Goal: Task Accomplishment & Management: Use online tool/utility

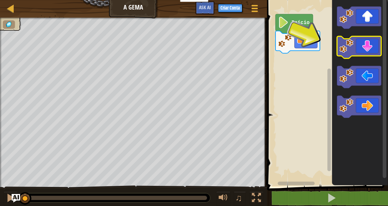
click at [342, 52] on image "Espaço de trabalho do Blockly" at bounding box center [346, 46] width 14 height 14
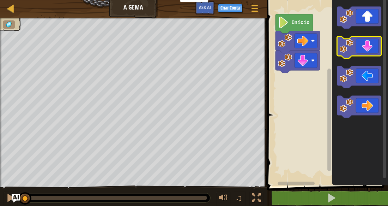
click at [342, 52] on image "Espaço de trabalho do Blockly" at bounding box center [346, 46] width 14 height 14
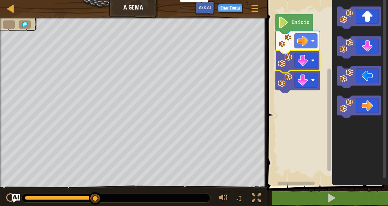
click at [288, 59] on image "Espaço de trabalho do Blockly" at bounding box center [285, 60] width 14 height 14
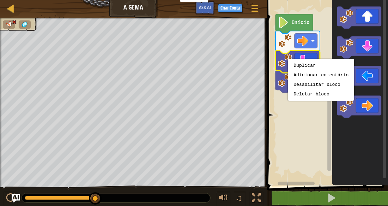
click at [267, 62] on rect "Espaço de trabalho do Blockly" at bounding box center [326, 90] width 123 height 189
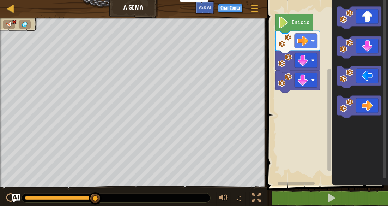
click at [284, 86] on image "Espaço de trabalho do Blockly" at bounding box center [285, 80] width 14 height 14
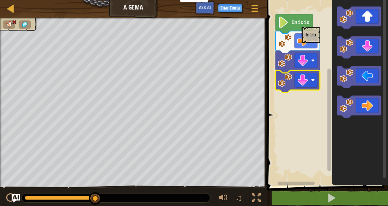
click at [301, 23] on text "Início" at bounding box center [300, 23] width 18 height 6
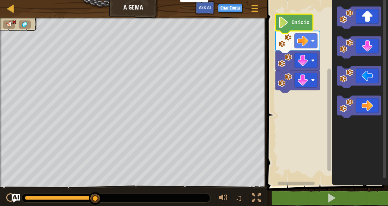
click at [301, 23] on text "Início" at bounding box center [300, 23] width 18 height 6
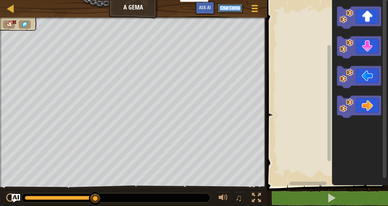
click at [227, 7] on button "Criar Conta" at bounding box center [230, 8] width 24 height 8
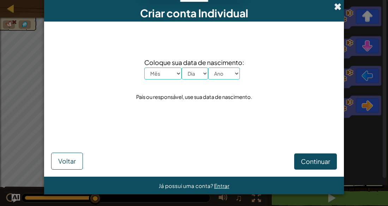
click at [339, 7] on span at bounding box center [337, 6] width 7 height 7
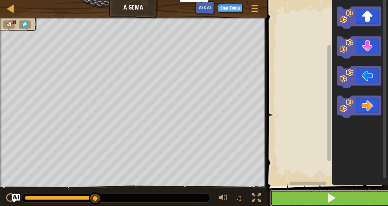
click at [297, 196] on button at bounding box center [331, 198] width 123 height 16
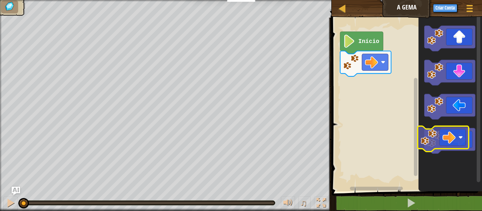
click at [400, 102] on div "Início" at bounding box center [405, 102] width 152 height 177
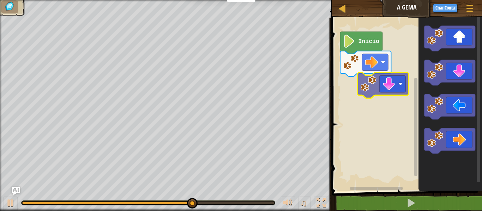
click at [371, 78] on div "Início" at bounding box center [405, 102] width 152 height 177
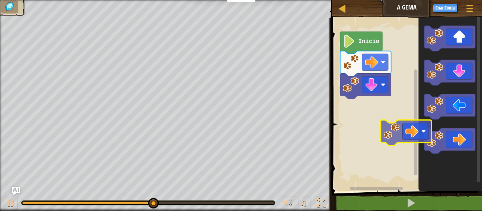
click at [389, 124] on div "Início" at bounding box center [405, 102] width 152 height 177
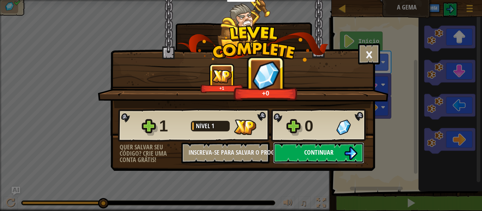
click at [302, 153] on button "Continuar" at bounding box center [318, 152] width 91 height 21
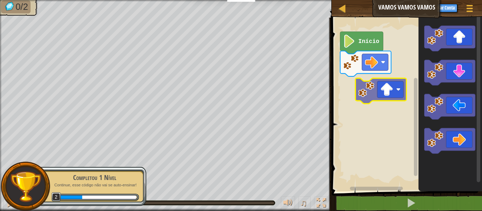
click at [373, 98] on div "Início" at bounding box center [405, 102] width 152 height 177
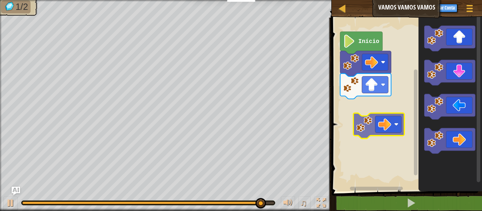
click at [376, 115] on div "Início" at bounding box center [405, 102] width 152 height 177
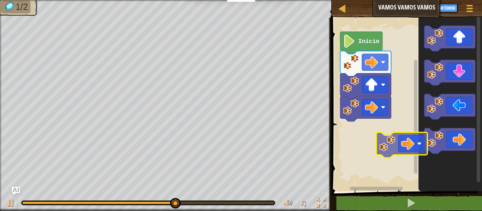
click at [369, 144] on div "Início" at bounding box center [405, 102] width 152 height 177
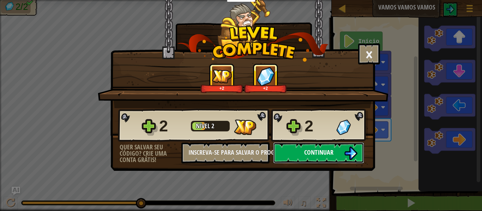
click at [354, 146] on button "Continuar" at bounding box center [318, 152] width 91 height 21
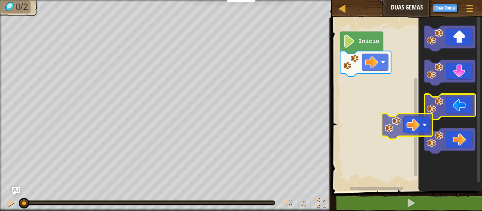
click at [427, 118] on g "Espaço de trabalho do Blockly" at bounding box center [449, 90] width 51 height 128
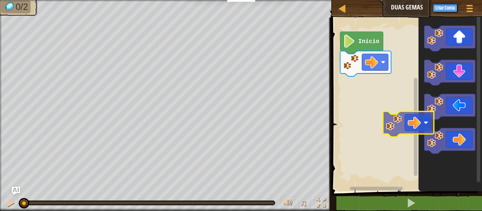
click at [417, 115] on div "Início" at bounding box center [405, 102] width 152 height 177
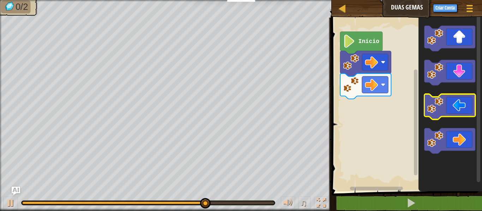
click at [444, 107] on icon "Espaço de trabalho do Blockly" at bounding box center [449, 106] width 51 height 25
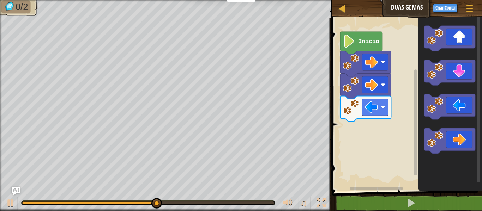
click at [430, 127] on icon "Espaço de trabalho do Blockly" at bounding box center [449, 102] width 63 height 177
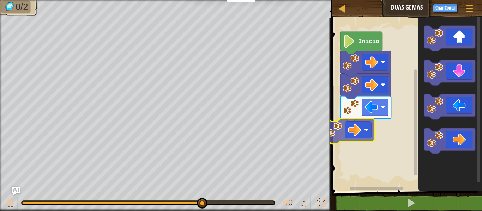
click at [334, 135] on div "Início" at bounding box center [405, 102] width 152 height 177
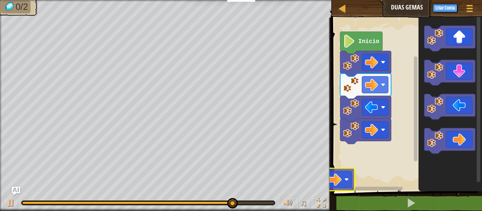
click at [309, 179] on div "Mapa Duas Gemas Menu do Jogo Criar Conta Ask AI 1 ההההההההההההההההההההההההההההה…" at bounding box center [241, 105] width 482 height 211
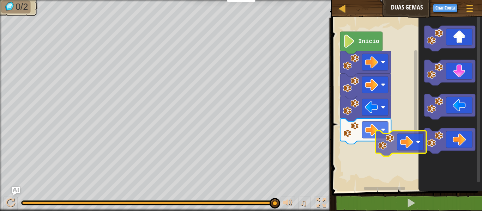
click at [343, 146] on div "Início" at bounding box center [405, 102] width 152 height 177
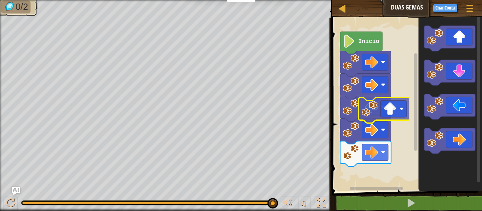
click at [388, 129] on div "Início" at bounding box center [405, 102] width 152 height 177
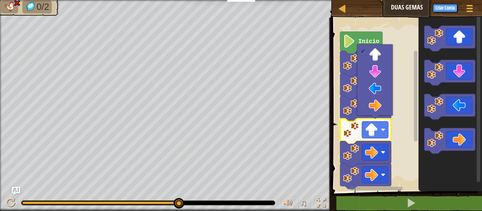
click at [353, 48] on icon "Espaço de trabalho do Blockly" at bounding box center [361, 43] width 42 height 22
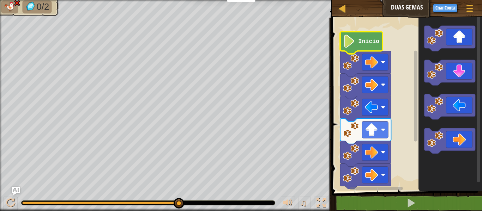
click at [353, 48] on icon "Espaço de trabalho do Blockly" at bounding box center [361, 43] width 42 height 22
click at [352, 47] on image "Espaço de trabalho do Blockly" at bounding box center [349, 41] width 12 height 13
click at [410, 153] on rect "Espaço de trabalho do Blockly" at bounding box center [405, 102] width 152 height 177
click at [389, 153] on icon "Espaço de trabalho do Blockly" at bounding box center [365, 153] width 51 height 25
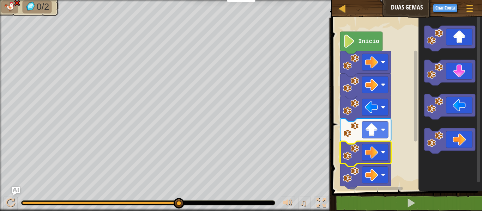
click at [389, 153] on icon "Espaço de trabalho do Blockly" at bounding box center [365, 153] width 51 height 25
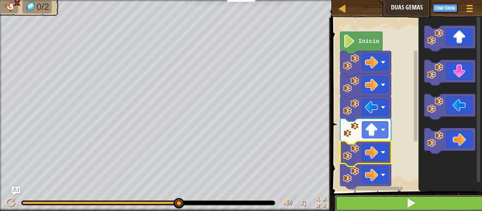
click at [404, 209] on button at bounding box center [411, 203] width 152 height 16
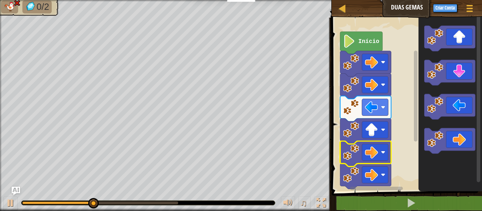
click at [334, 104] on rect "Espaço de trabalho do Blockly" at bounding box center [405, 102] width 152 height 177
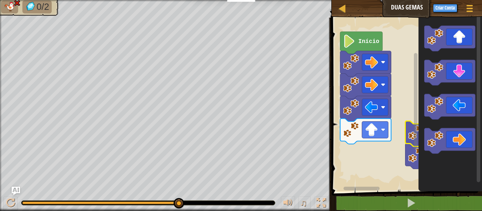
click at [418, 127] on icon "Espaço de trabalho do Blockly" at bounding box center [449, 102] width 63 height 177
drag, startPoint x: 353, startPoint y: 147, endPoint x: 439, endPoint y: 120, distance: 90.7
click at [439, 120] on icon "Espaço de trabalho do Blockly" at bounding box center [449, 102] width 63 height 177
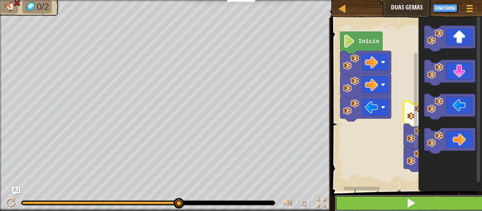
click at [390, 205] on button at bounding box center [411, 203] width 152 height 16
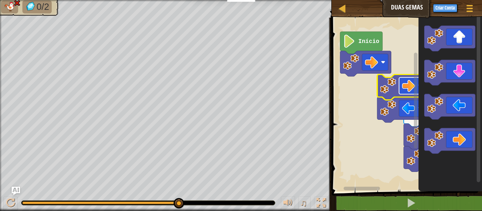
click at [411, 92] on image "Espaço de trabalho do Blockly" at bounding box center [408, 85] width 13 height 13
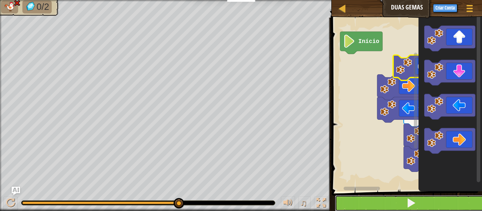
click at [414, 198] on span at bounding box center [411, 203] width 10 height 10
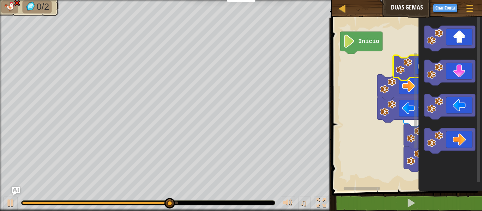
click at [367, 30] on rect "Espaço de trabalho do Blockly" at bounding box center [405, 102] width 152 height 177
click at [367, 34] on icon "Espaço de trabalho do Blockly" at bounding box center [361, 43] width 42 height 22
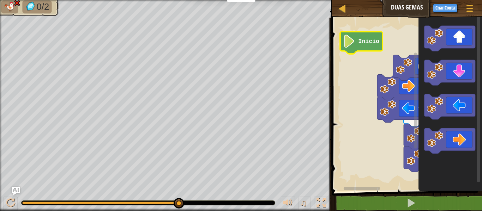
click at [367, 34] on icon "Espaço de trabalho do Blockly" at bounding box center [361, 43] width 42 height 22
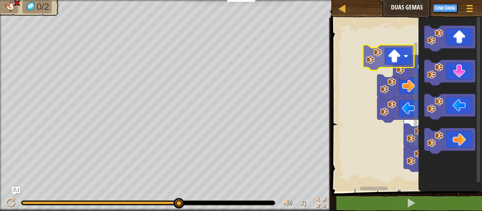
click at [373, 71] on div "Espaço de trabalho do Blockly" at bounding box center [405, 102] width 152 height 177
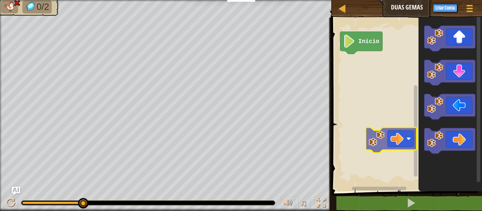
click at [388, 141] on div "Início" at bounding box center [405, 102] width 152 height 177
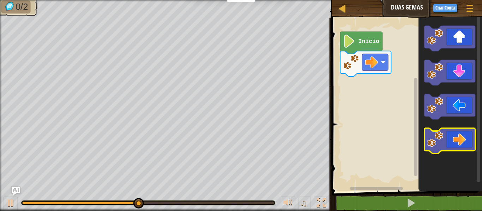
click at [435, 129] on rect "Espaço de trabalho do Blockly" at bounding box center [449, 140] width 51 height 25
click at [430, 129] on rect "Espaço de trabalho do Blockly" at bounding box center [449, 140] width 51 height 25
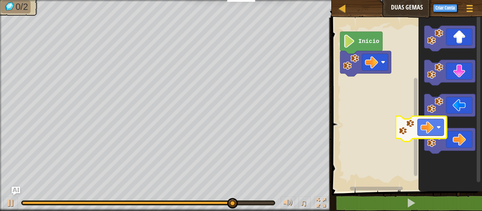
click at [343, 84] on div "Início" at bounding box center [405, 102] width 152 height 177
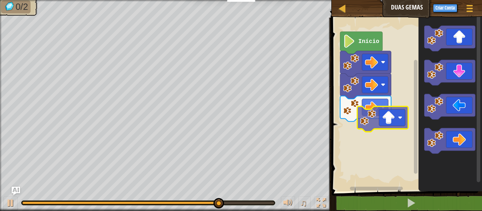
click at [376, 126] on div "Início" at bounding box center [405, 102] width 152 height 177
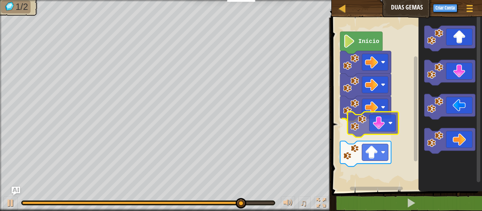
click at [364, 133] on div "Início" at bounding box center [405, 102] width 152 height 177
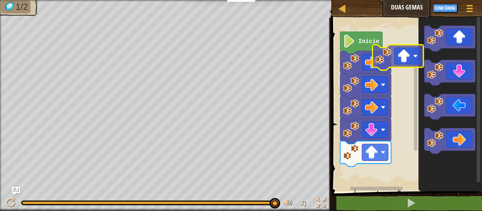
click at [402, 67] on div "Início" at bounding box center [405, 102] width 152 height 177
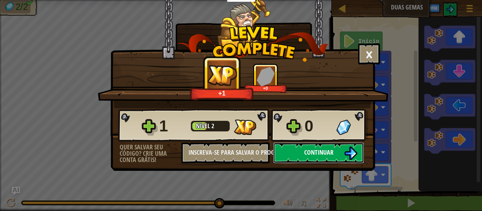
click at [343, 155] on button "Continuar" at bounding box center [318, 152] width 91 height 21
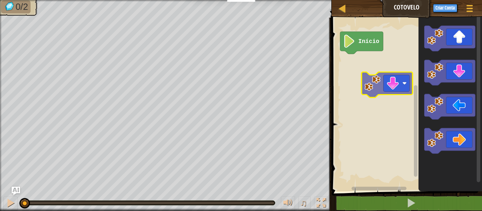
click at [400, 73] on div "Início" at bounding box center [405, 102] width 152 height 177
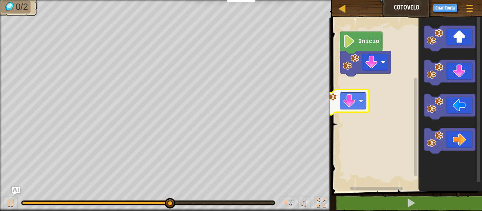
click at [327, 105] on div "Mapa Cotovelo Menu do Jogo Criar Conta Ask AI 1 ההההההההההההההההההההההההההההההה…" at bounding box center [241, 105] width 482 height 211
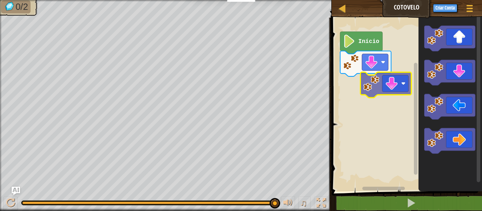
click at [402, 84] on div "Início" at bounding box center [405, 102] width 152 height 177
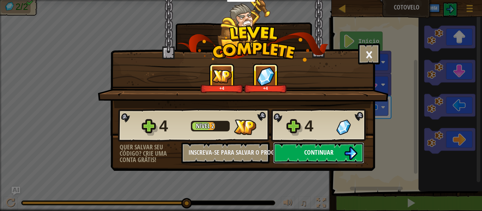
click at [337, 153] on button "Continuar" at bounding box center [318, 152] width 91 height 21
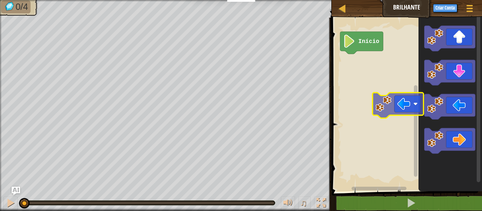
click at [377, 98] on div "Início" at bounding box center [405, 102] width 152 height 177
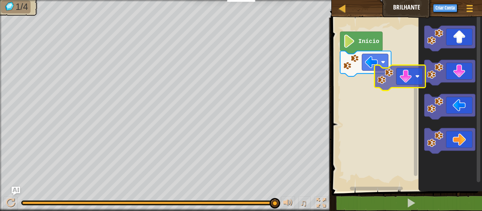
click at [367, 86] on div "Início" at bounding box center [405, 102] width 152 height 177
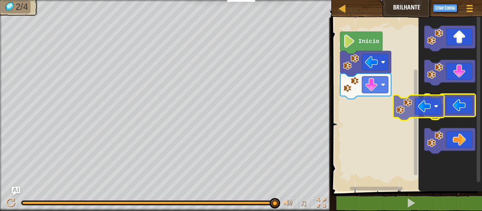
click at [420, 97] on icon "Espaço de trabalho do Blockly" at bounding box center [449, 102] width 63 height 177
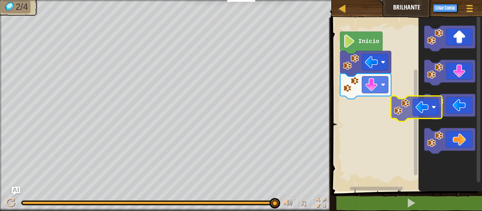
click at [370, 100] on div "Início" at bounding box center [405, 102] width 152 height 177
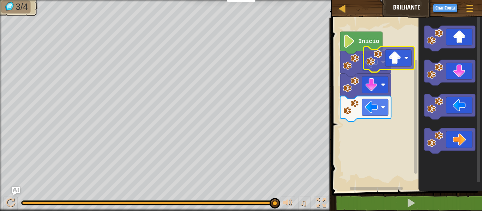
click at [391, 69] on div "Início" at bounding box center [405, 102] width 152 height 177
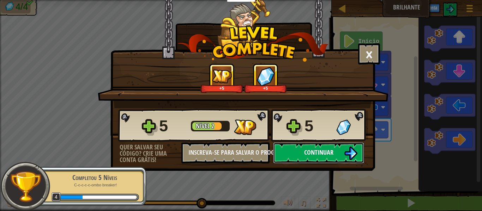
click at [343, 154] on button "Continuar" at bounding box center [318, 152] width 91 height 21
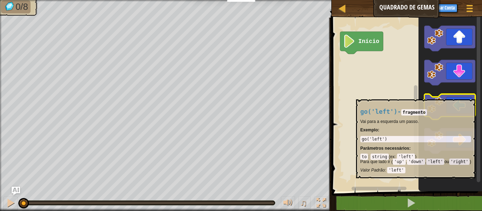
click at [464, 96] on icon "Espaço de trabalho do Blockly" at bounding box center [449, 106] width 51 height 25
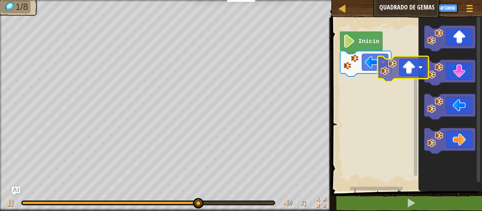
click at [346, 83] on div "Início" at bounding box center [405, 102] width 152 height 177
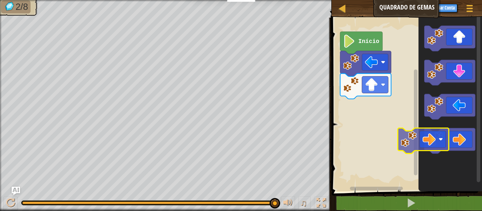
click at [381, 149] on div "Início" at bounding box center [405, 102] width 152 height 177
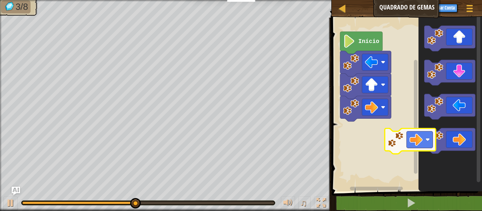
click at [382, 136] on div "Início" at bounding box center [405, 102] width 152 height 177
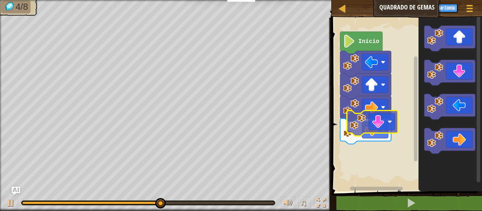
click at [383, 115] on div "Início" at bounding box center [405, 102] width 152 height 177
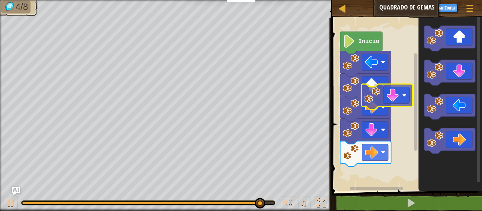
click at [360, 93] on div "Início" at bounding box center [405, 102] width 152 height 177
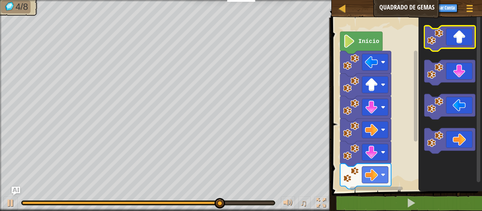
click at [439, 44] on image "Espaço de trabalho do Blockly" at bounding box center [435, 37] width 16 height 16
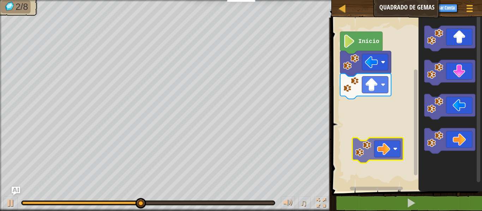
click at [371, 140] on div "Início" at bounding box center [405, 102] width 152 height 177
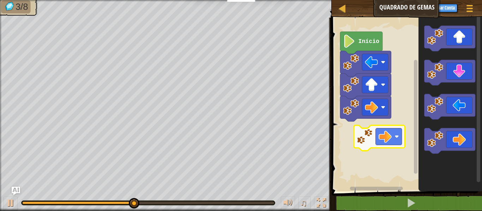
click at [358, 142] on div "Início" at bounding box center [405, 102] width 152 height 177
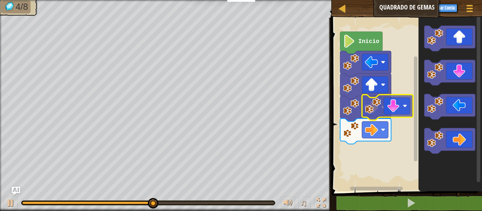
click at [385, 101] on div "Início" at bounding box center [405, 102] width 152 height 177
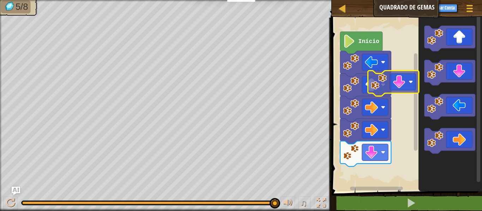
click at [392, 93] on div "Início" at bounding box center [405, 102] width 152 height 177
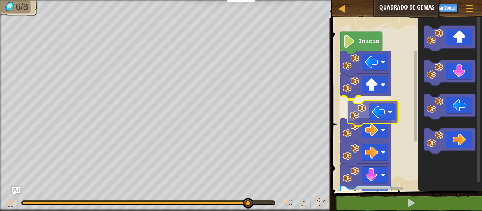
click at [372, 119] on div "Início" at bounding box center [405, 102] width 152 height 177
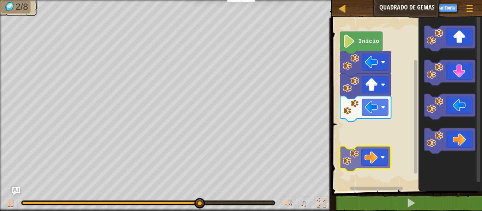
click at [359, 147] on div "Início" at bounding box center [405, 102] width 152 height 177
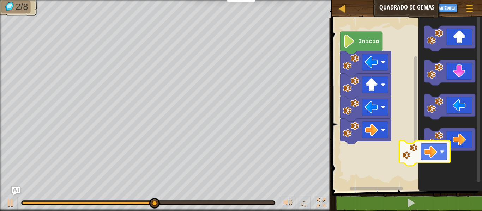
click at [382, 156] on div "Início" at bounding box center [405, 102] width 152 height 177
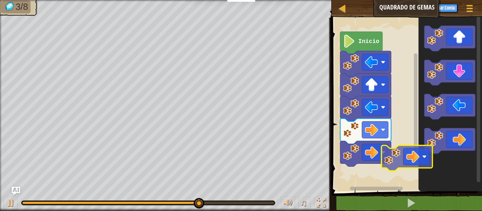
click at [386, 169] on div "Início" at bounding box center [405, 102] width 152 height 177
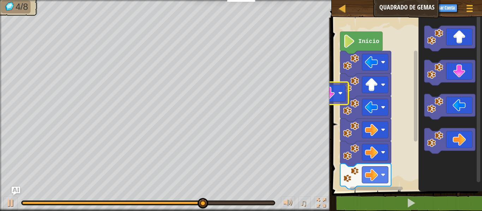
click at [342, 98] on div "Início" at bounding box center [405, 102] width 152 height 177
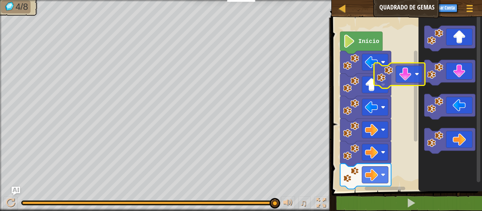
click at [397, 83] on div "Início" at bounding box center [405, 102] width 152 height 177
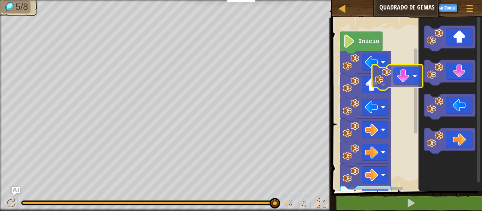
click at [389, 85] on div "Início" at bounding box center [405, 102] width 152 height 177
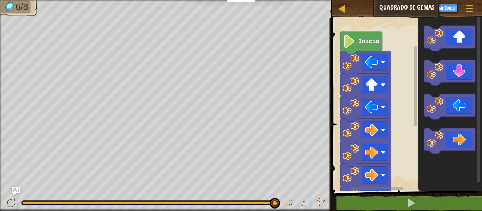
click at [448, 98] on icon "Espaço de trabalho do Blockly" at bounding box center [449, 102] width 63 height 177
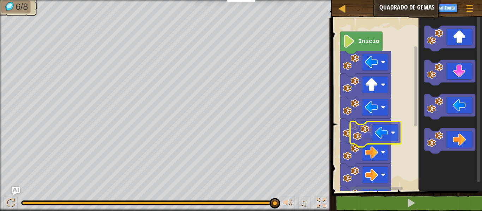
click at [370, 124] on div "Início" at bounding box center [405, 102] width 152 height 177
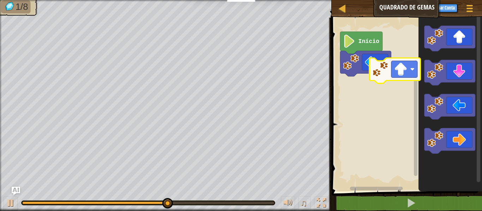
click at [290, 144] on div "Mapa Quadrado de Gemas Menu do Jogo Criar Conta Ask AI 1 הההההההההההההההההההההה…" at bounding box center [241, 105] width 482 height 211
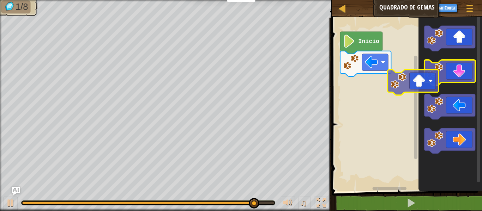
click at [428, 90] on icon "Espaço de trabalho do Blockly" at bounding box center [449, 102] width 63 height 177
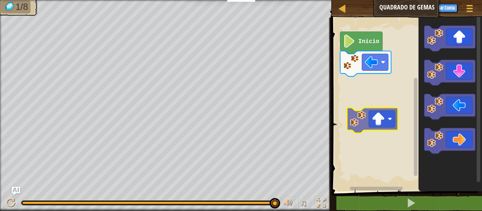
click at [367, 121] on div "Início" at bounding box center [405, 102] width 152 height 177
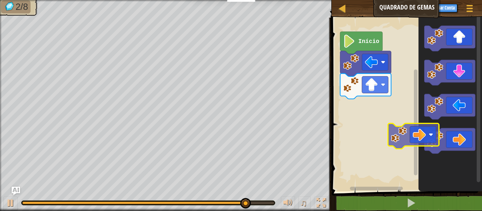
click at [385, 140] on div "Início" at bounding box center [405, 102] width 152 height 177
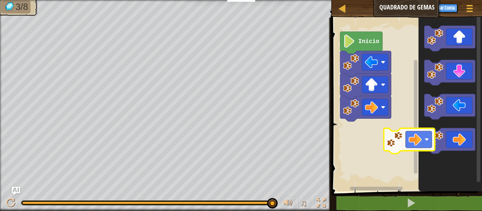
click at [379, 122] on div "Início" at bounding box center [405, 102] width 152 height 177
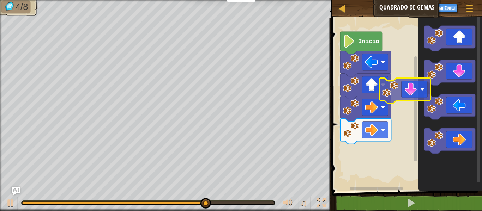
click at [378, 112] on div "Início" at bounding box center [405, 102] width 152 height 177
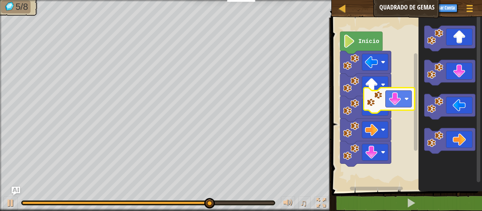
click at [352, 111] on div "Início" at bounding box center [405, 102] width 152 height 177
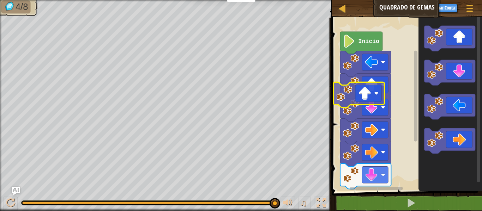
click at [359, 92] on div "Início" at bounding box center [405, 102] width 152 height 177
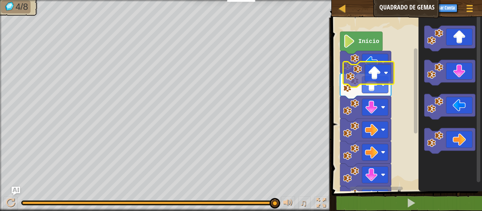
click at [373, 69] on div "Início" at bounding box center [405, 102] width 152 height 177
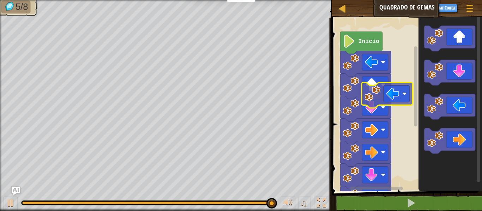
click at [356, 91] on div "Início" at bounding box center [405, 102] width 152 height 177
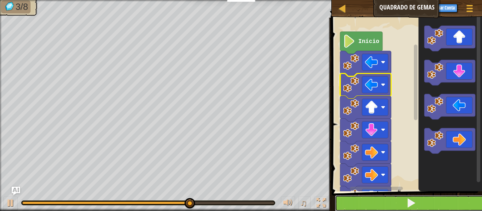
click at [352, 195] on button at bounding box center [411, 203] width 152 height 16
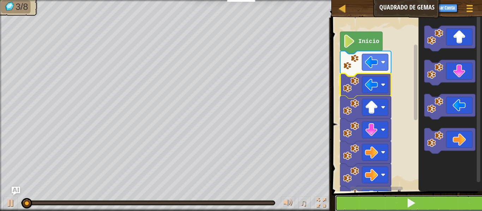
click at [352, 195] on button at bounding box center [411, 203] width 152 height 16
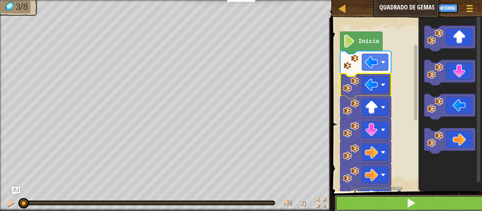
click at [352, 195] on button at bounding box center [411, 203] width 152 height 16
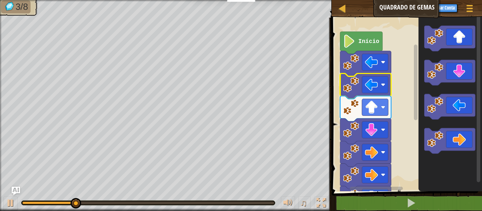
click at [354, 39] on image "Espaço de trabalho do Blockly" at bounding box center [349, 41] width 12 height 13
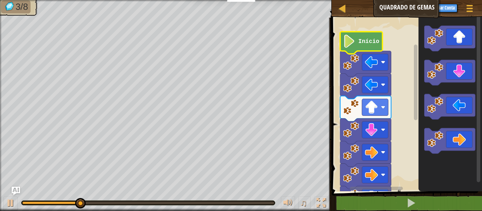
click at [354, 39] on image "Espaço de trabalho do Blockly" at bounding box center [349, 41] width 12 height 13
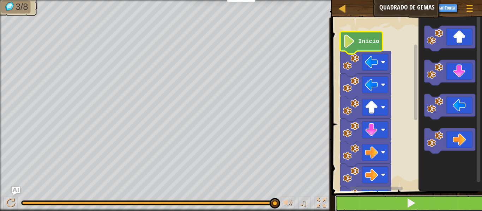
click at [383, 200] on button at bounding box center [411, 203] width 152 height 16
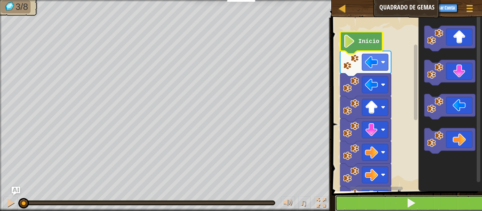
click at [383, 200] on button at bounding box center [411, 203] width 152 height 16
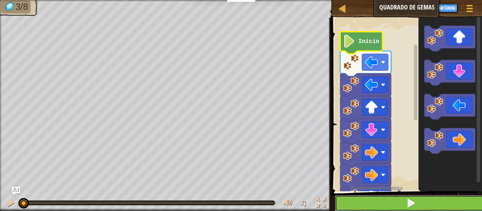
click at [383, 200] on button at bounding box center [411, 203] width 152 height 16
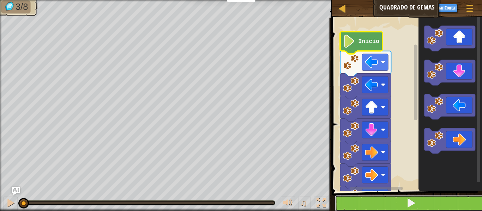
click at [383, 200] on button at bounding box center [411, 203] width 152 height 16
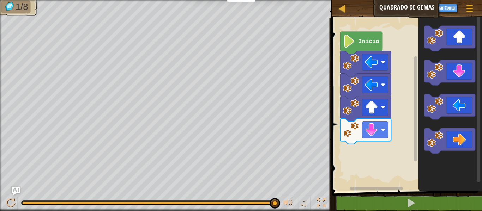
click at [431, 51] on g "Espaço de trabalho do Blockly" at bounding box center [449, 90] width 51 height 128
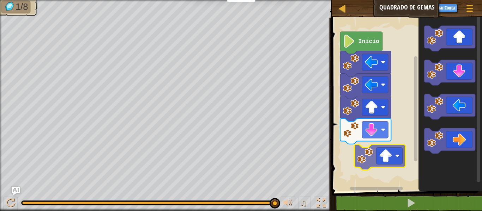
click at [365, 160] on div "Início" at bounding box center [405, 102] width 152 height 177
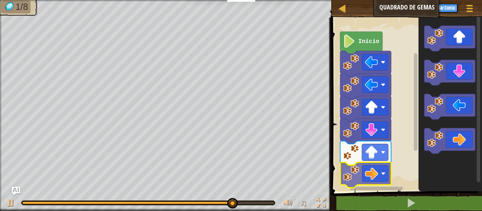
click at [366, 179] on div "Início" at bounding box center [405, 102] width 152 height 177
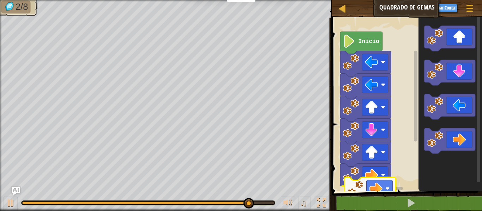
click at [359, 193] on div "1 ההההההההההההההההההההההההההההההההההההההההההההההההההההההההההההההההההההההההההההה…" at bounding box center [405, 127] width 152 height 213
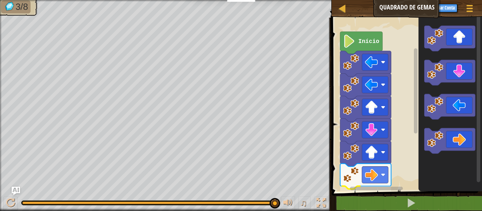
click at [367, 210] on div "1 ההההההההההההההההההההההההההההההההההההההההההההההההההההההההההההההההההההההההההההה…" at bounding box center [405, 127] width 152 height 213
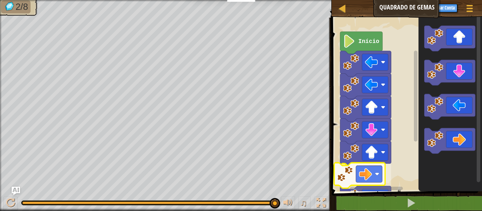
click at [362, 169] on div "Início" at bounding box center [405, 102] width 152 height 177
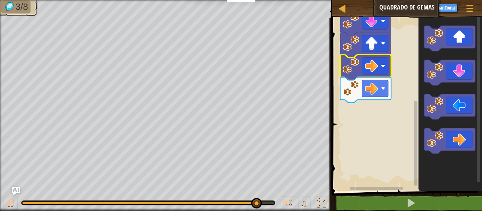
click at [414, 148] on g "Espaço de trabalho do Blockly" at bounding box center [415, 100] width 5 height 172
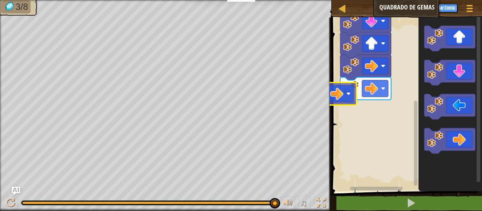
click at [344, 97] on div "Início" at bounding box center [405, 102] width 152 height 177
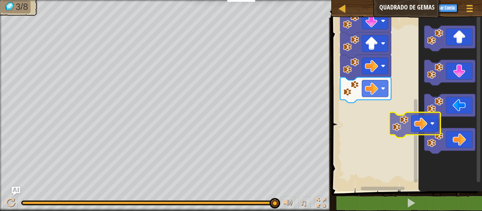
click at [414, 133] on div "Início" at bounding box center [405, 102] width 152 height 177
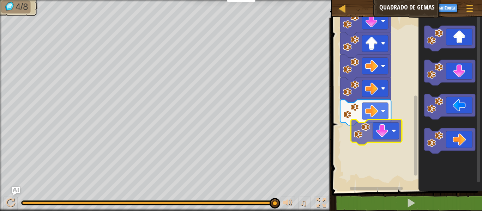
click at [369, 136] on div "Início" at bounding box center [405, 102] width 152 height 177
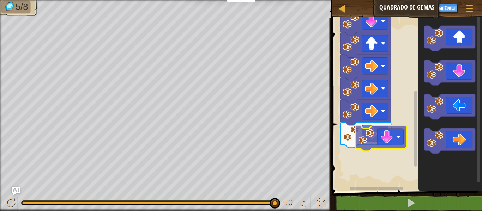
click at [370, 144] on div "Início" at bounding box center [405, 102] width 152 height 177
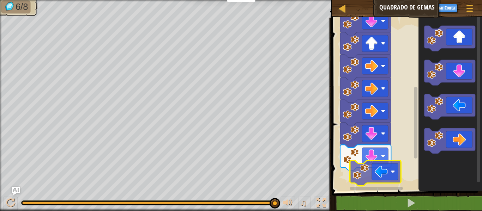
click at [373, 185] on div "Início" at bounding box center [405, 102] width 152 height 177
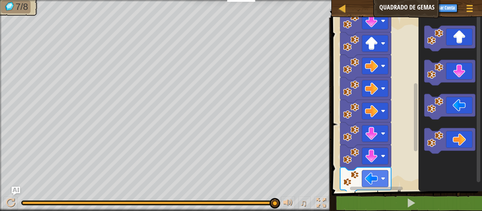
click at [373, 190] on rect "Espaço de trabalho do Blockly" at bounding box center [375, 189] width 53 height 4
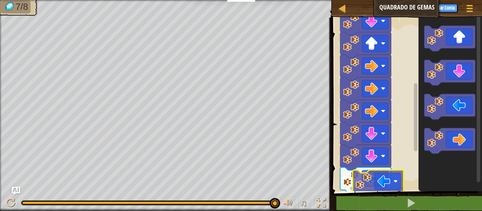
click at [371, 191] on div "Início" at bounding box center [405, 102] width 152 height 177
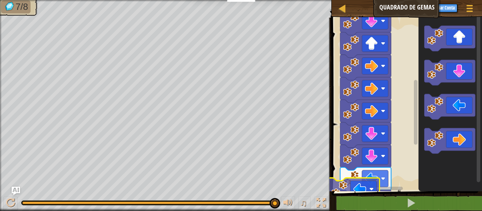
click at [371, 185] on div "Início" at bounding box center [405, 102] width 152 height 177
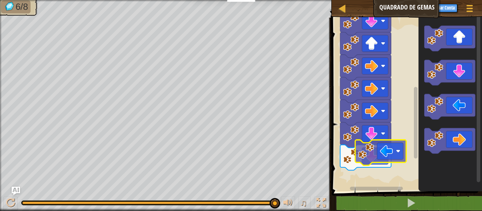
click at [370, 158] on div "Início" at bounding box center [405, 102] width 152 height 177
